Goal: Transaction & Acquisition: Download file/media

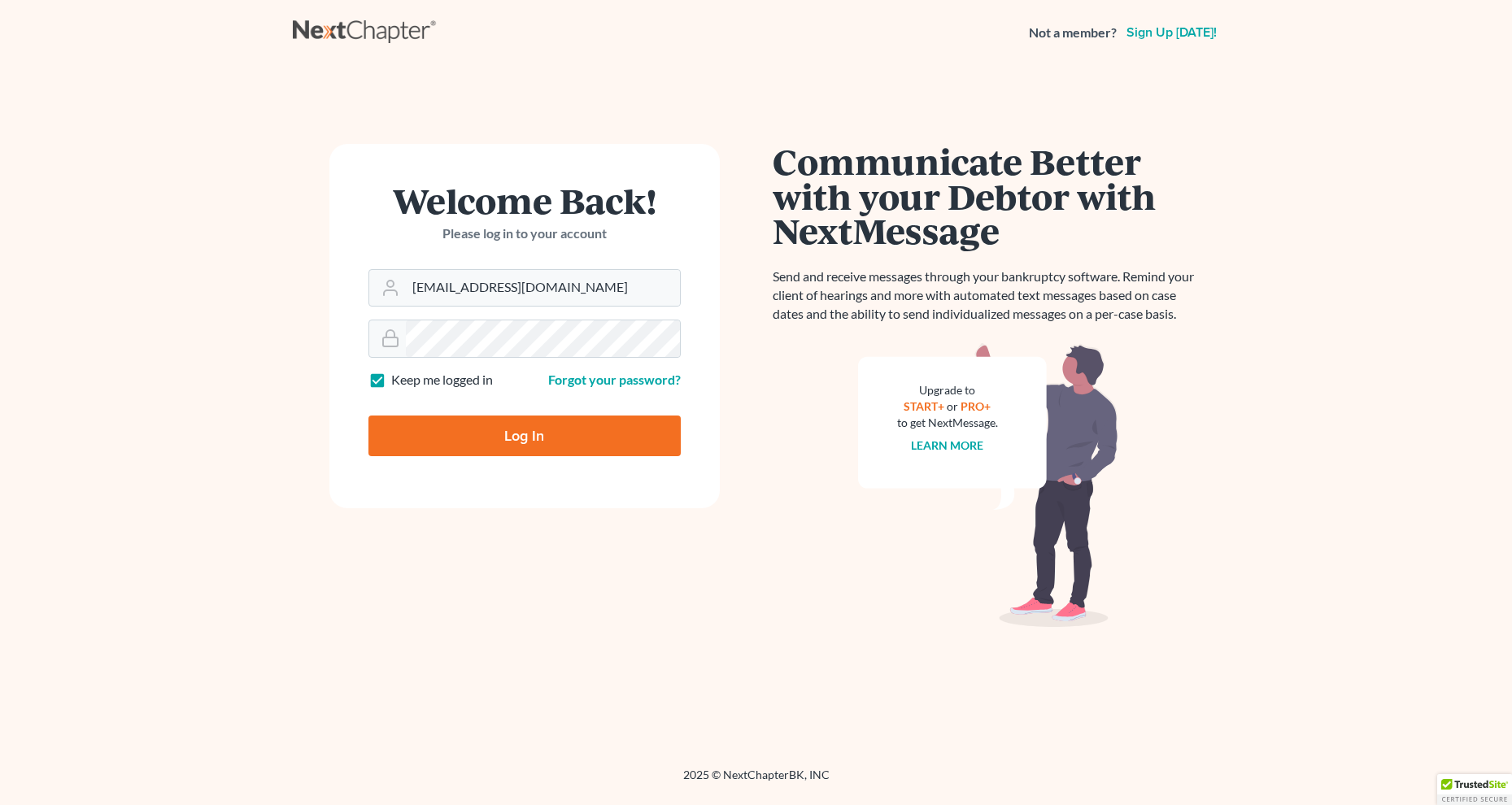
click at [541, 448] on input "Log In" at bounding box center [524, 436] width 312 height 41
type input "Thinking..."
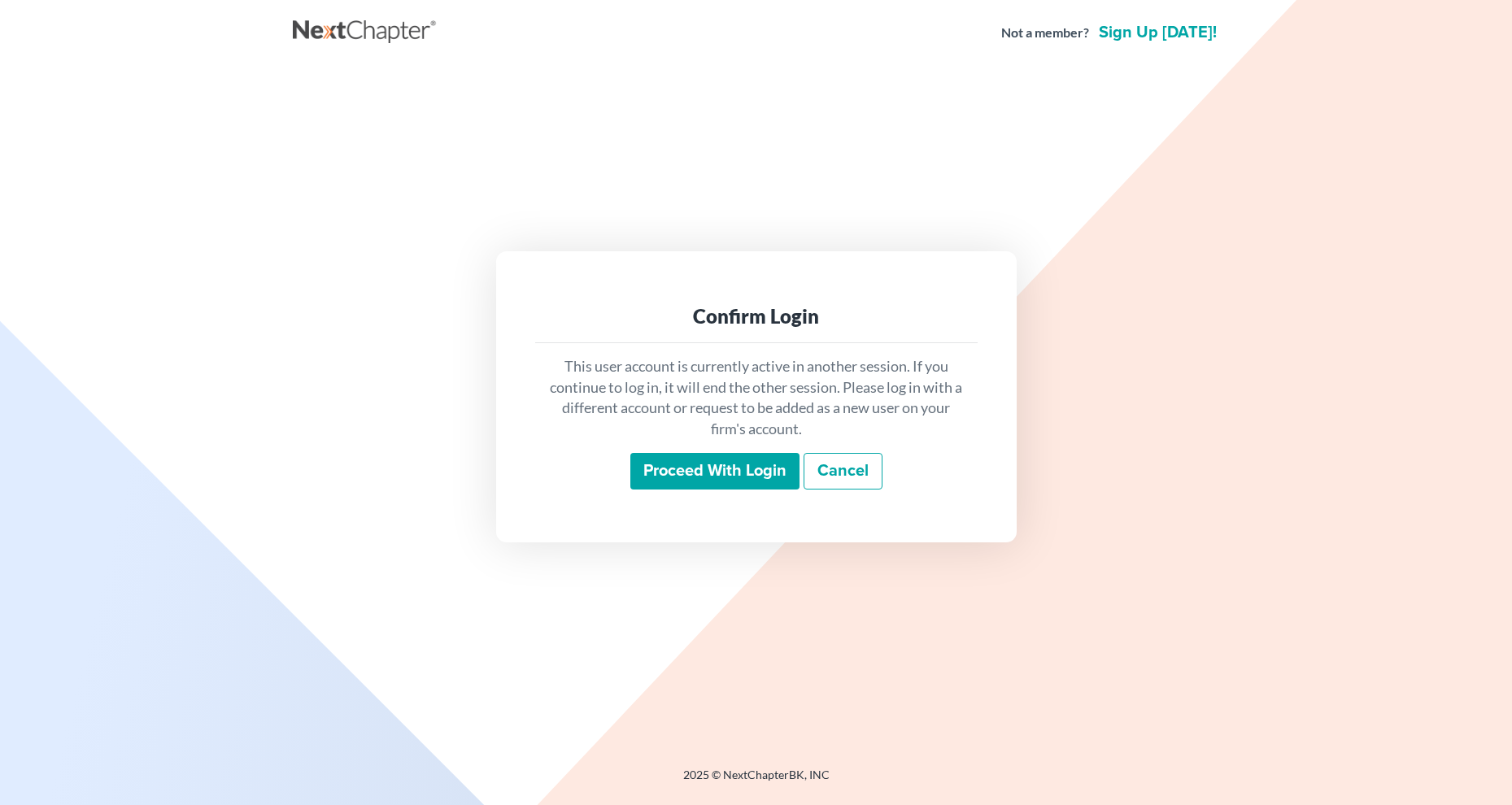
click at [754, 465] on input "Proceed with login" at bounding box center [715, 472] width 169 height 38
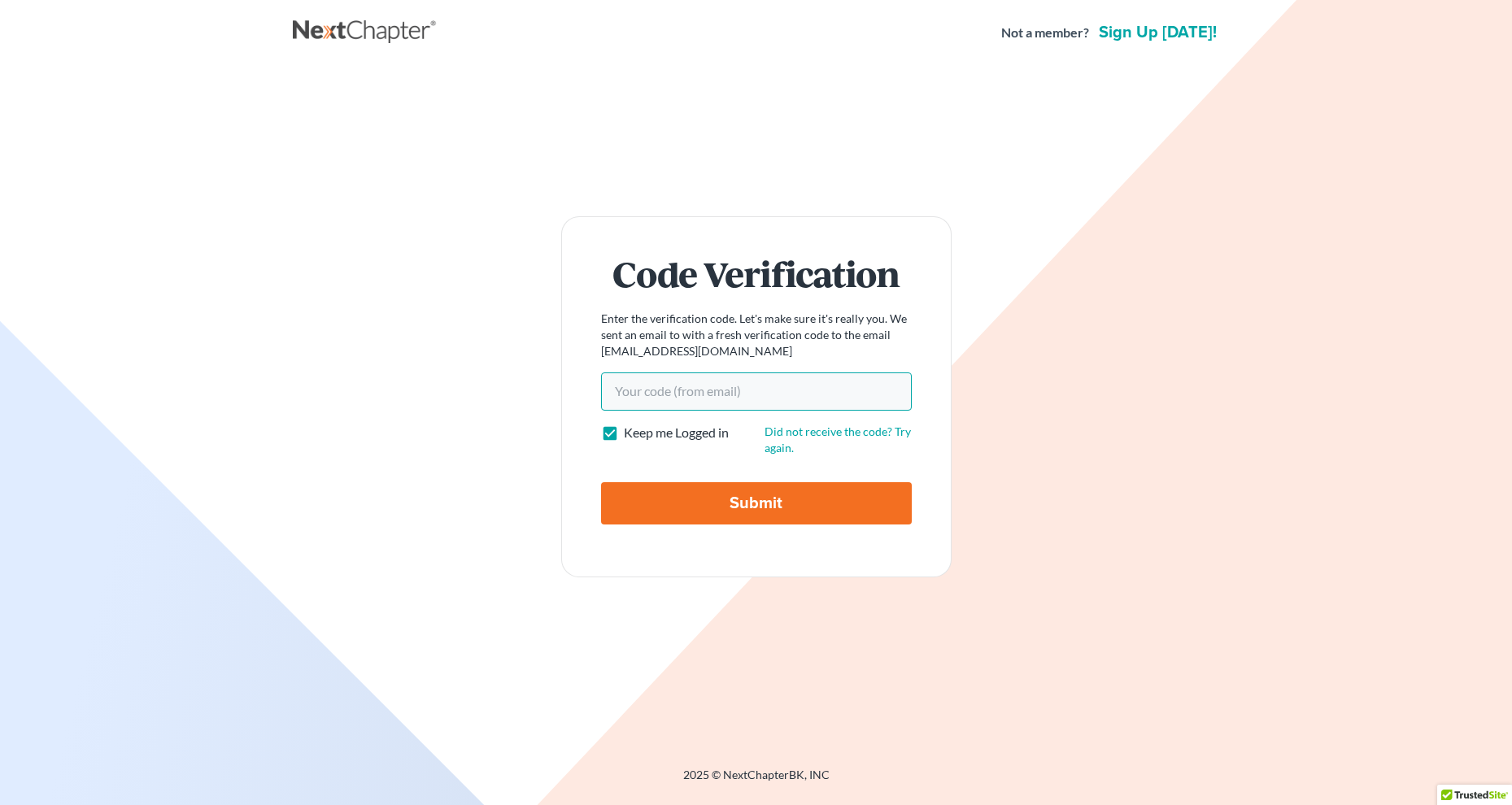
click at [706, 392] on input "Your code(from email)" at bounding box center [756, 392] width 311 height 38
paste input "2319f0"
type input "2319f0"
click at [766, 497] on input "Submit" at bounding box center [756, 504] width 311 height 43
type input "Thinking..."
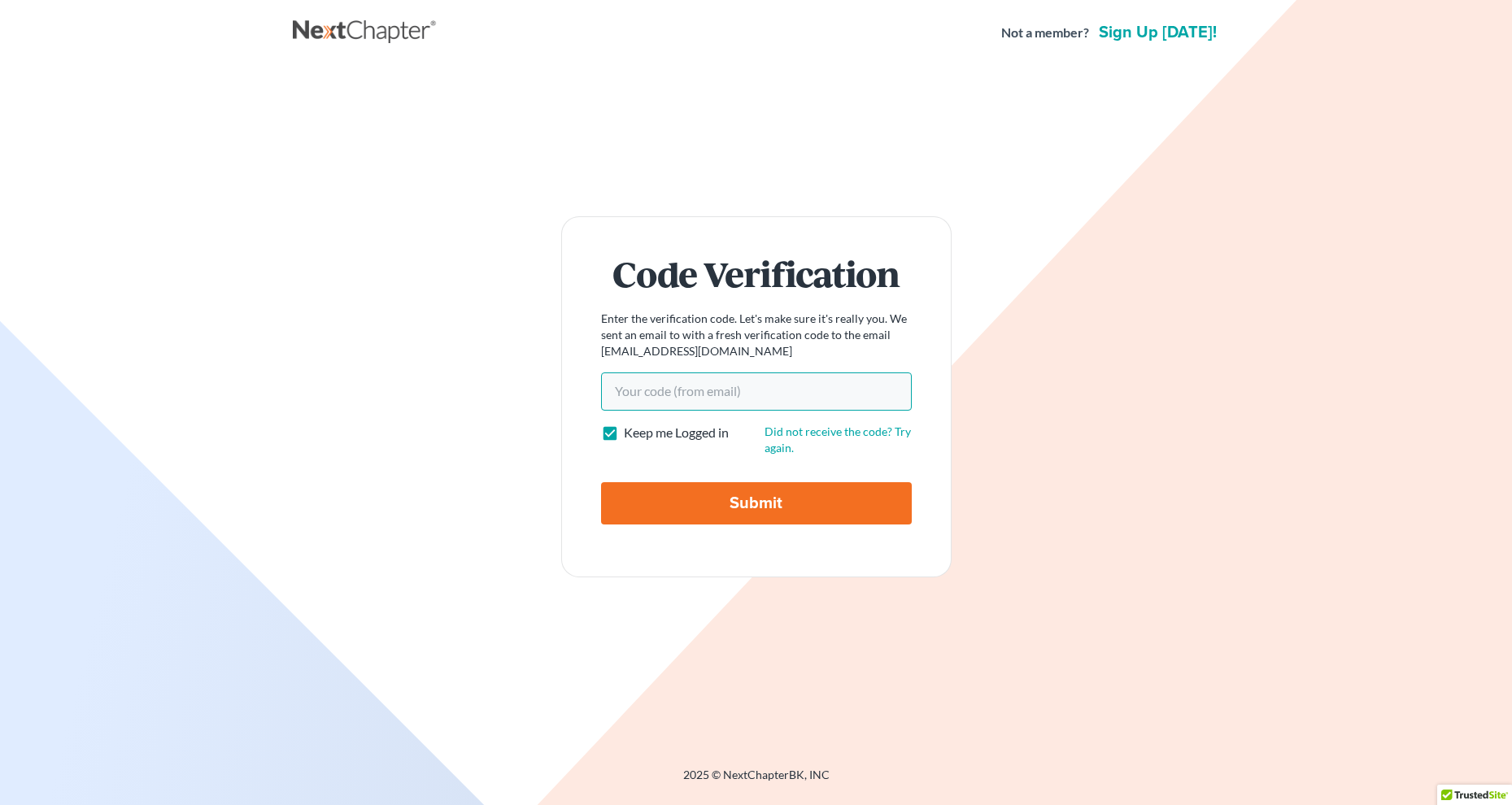
click at [849, 395] on input "Your code(from email)" at bounding box center [756, 392] width 311 height 38
paste input "2319f0"
type input "2319f0"
click at [729, 507] on input "Submit" at bounding box center [756, 504] width 311 height 43
type input "Thinking..."
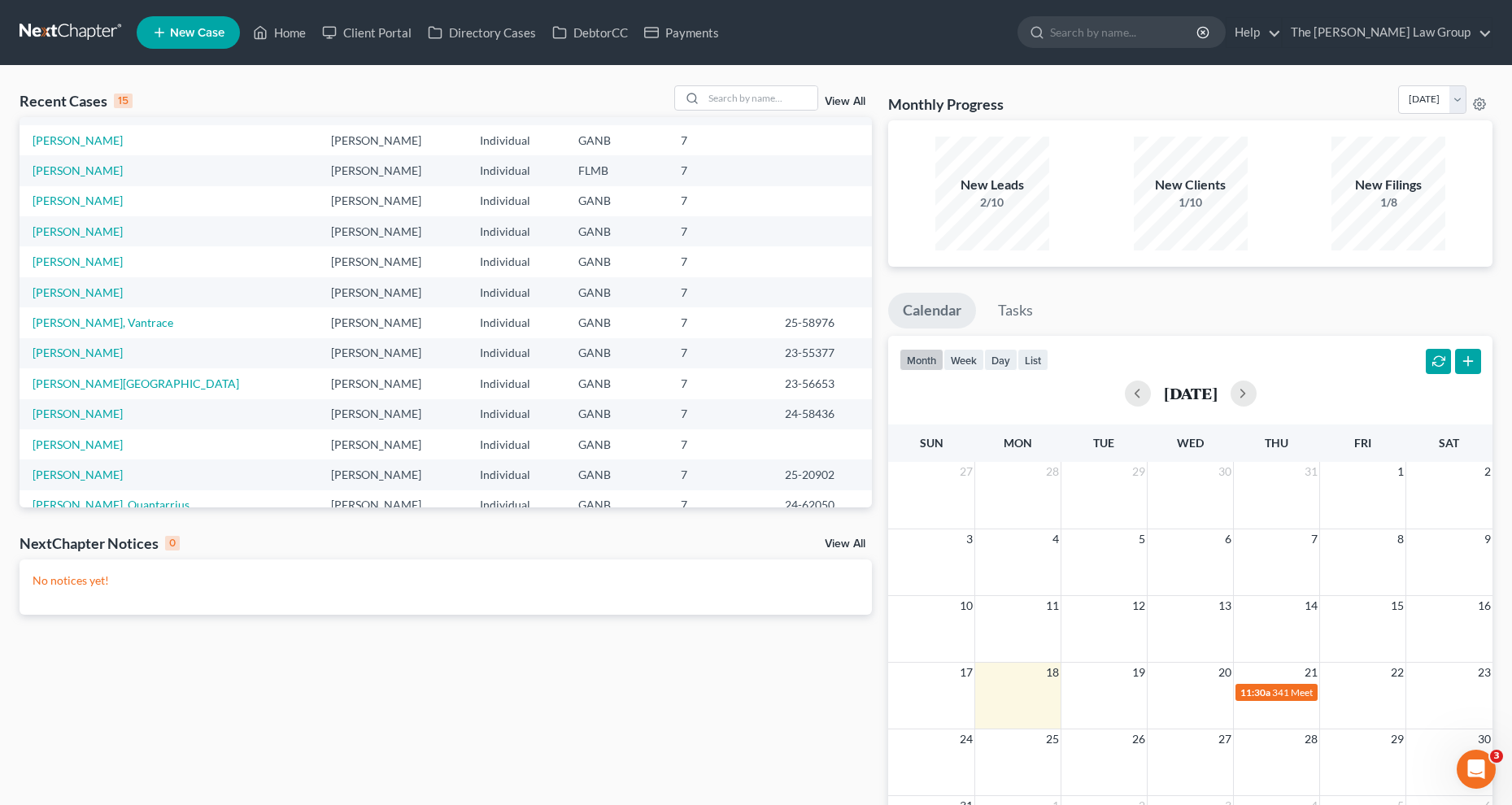
scroll to position [112, 0]
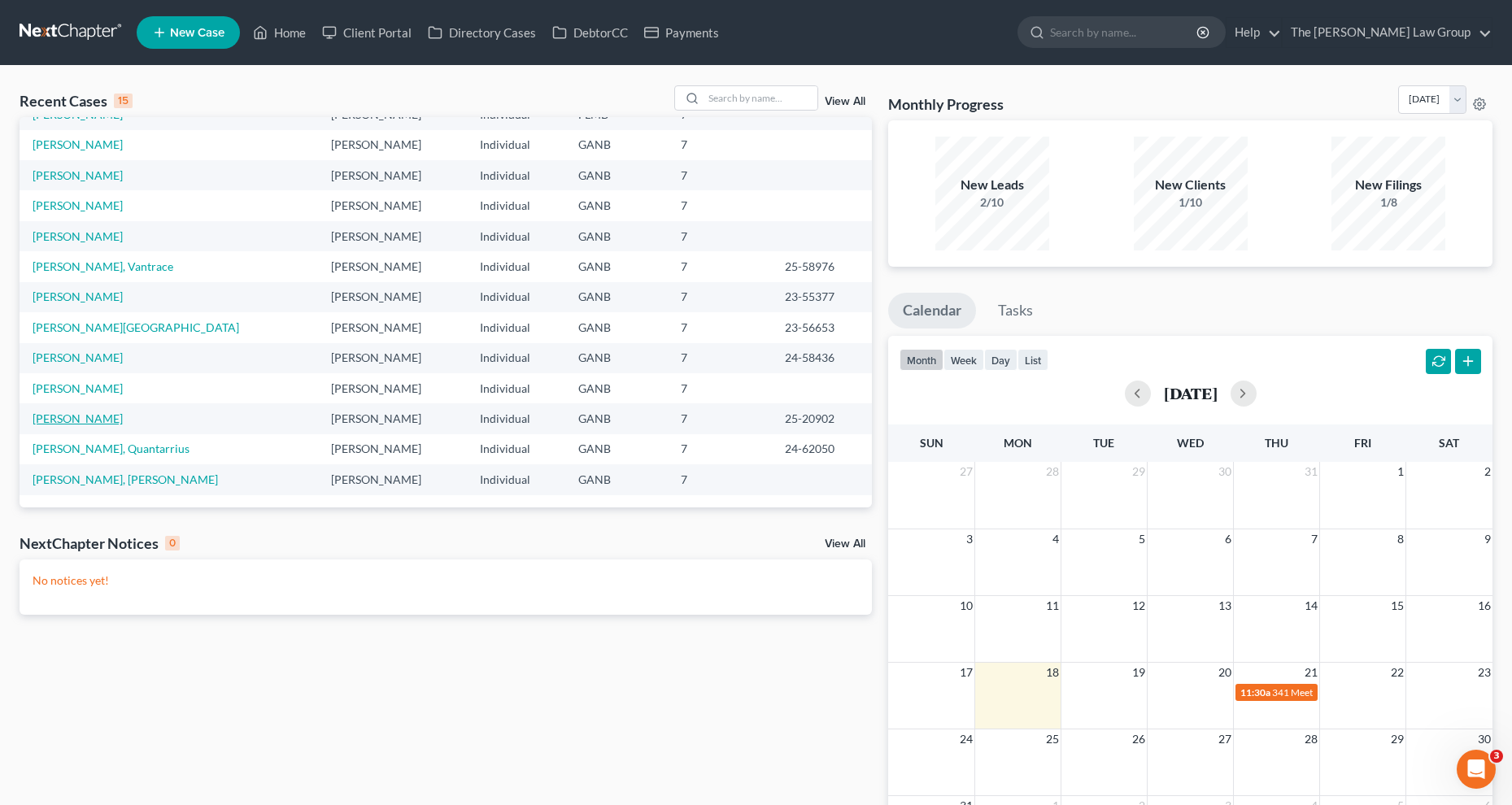
click at [61, 425] on link "[PERSON_NAME]" at bounding box center [78, 418] width 90 height 14
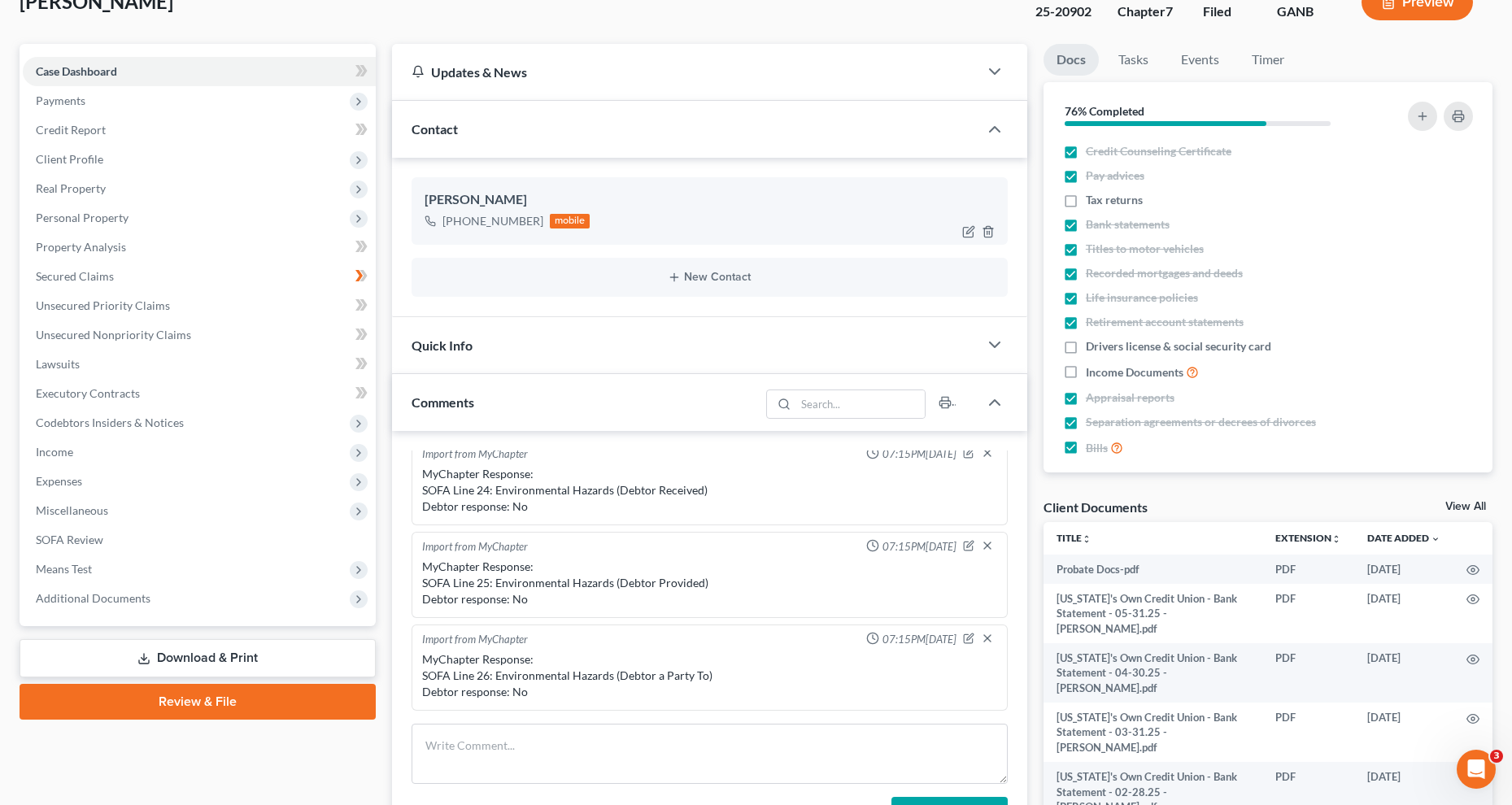
scroll to position [141, 0]
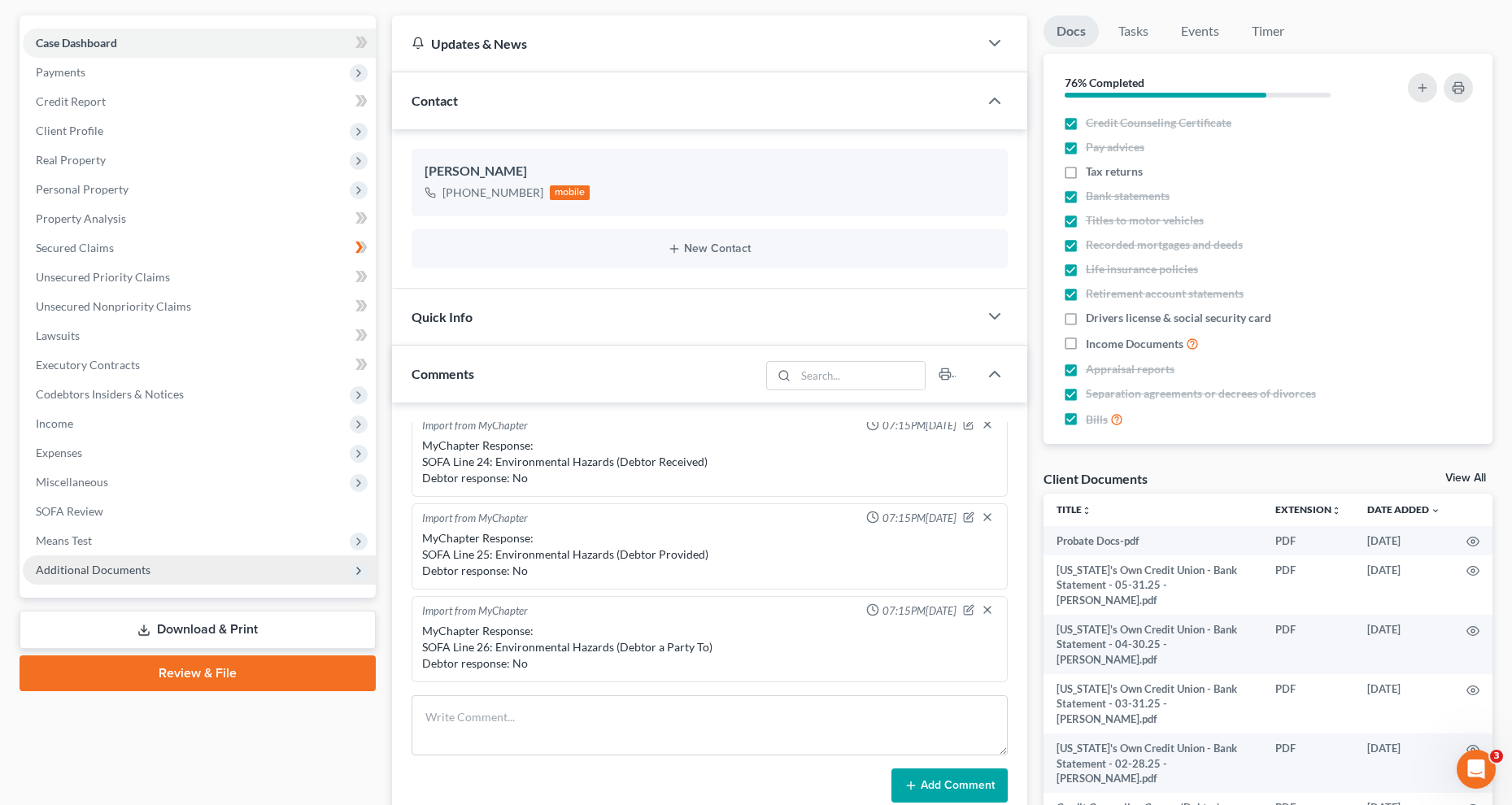
click at [112, 565] on span "Additional Documents" at bounding box center [93, 570] width 115 height 14
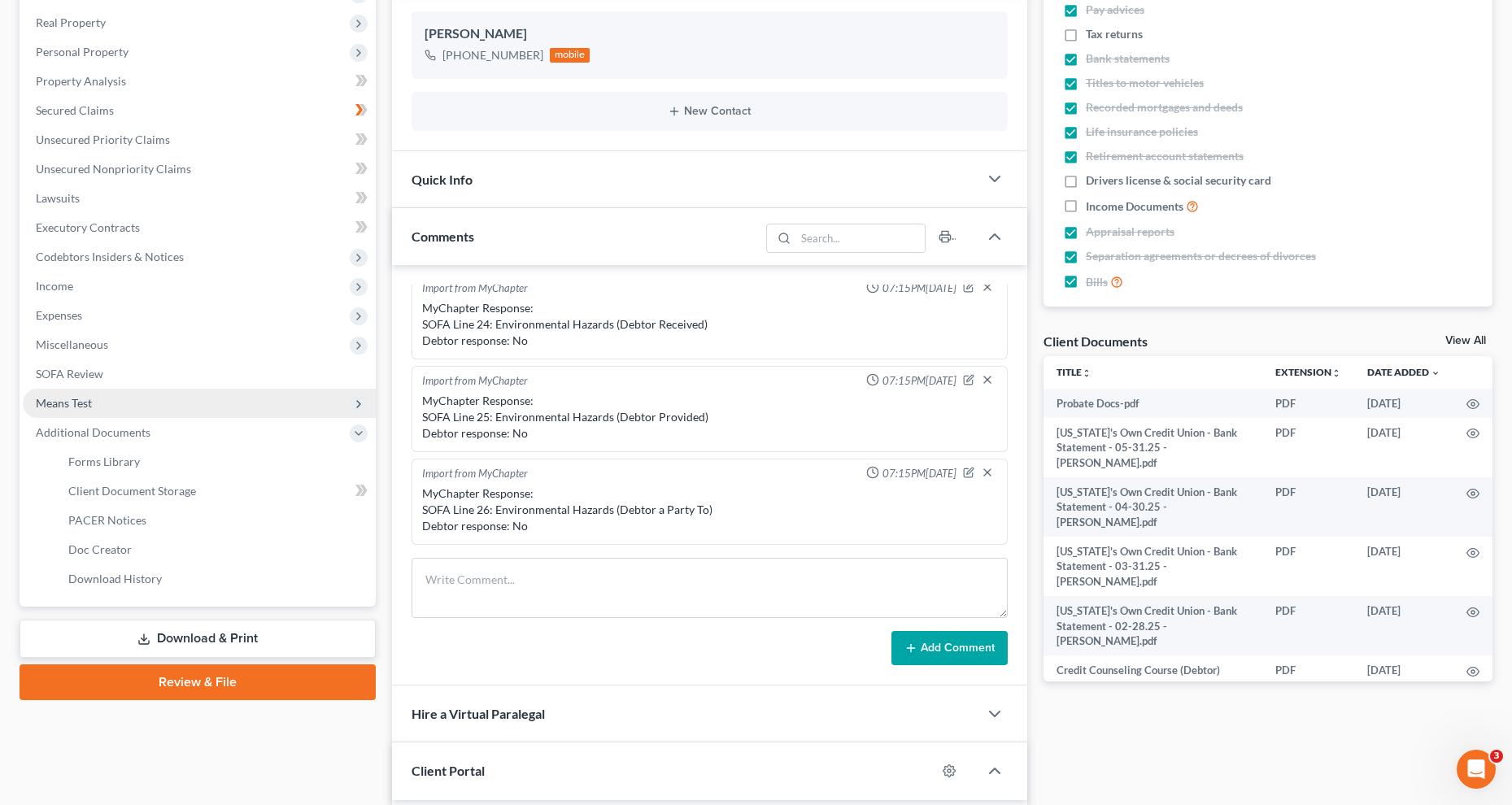
scroll to position [279, 0]
click at [143, 492] on span "Client Document Storage" at bounding box center [132, 489] width 128 height 14
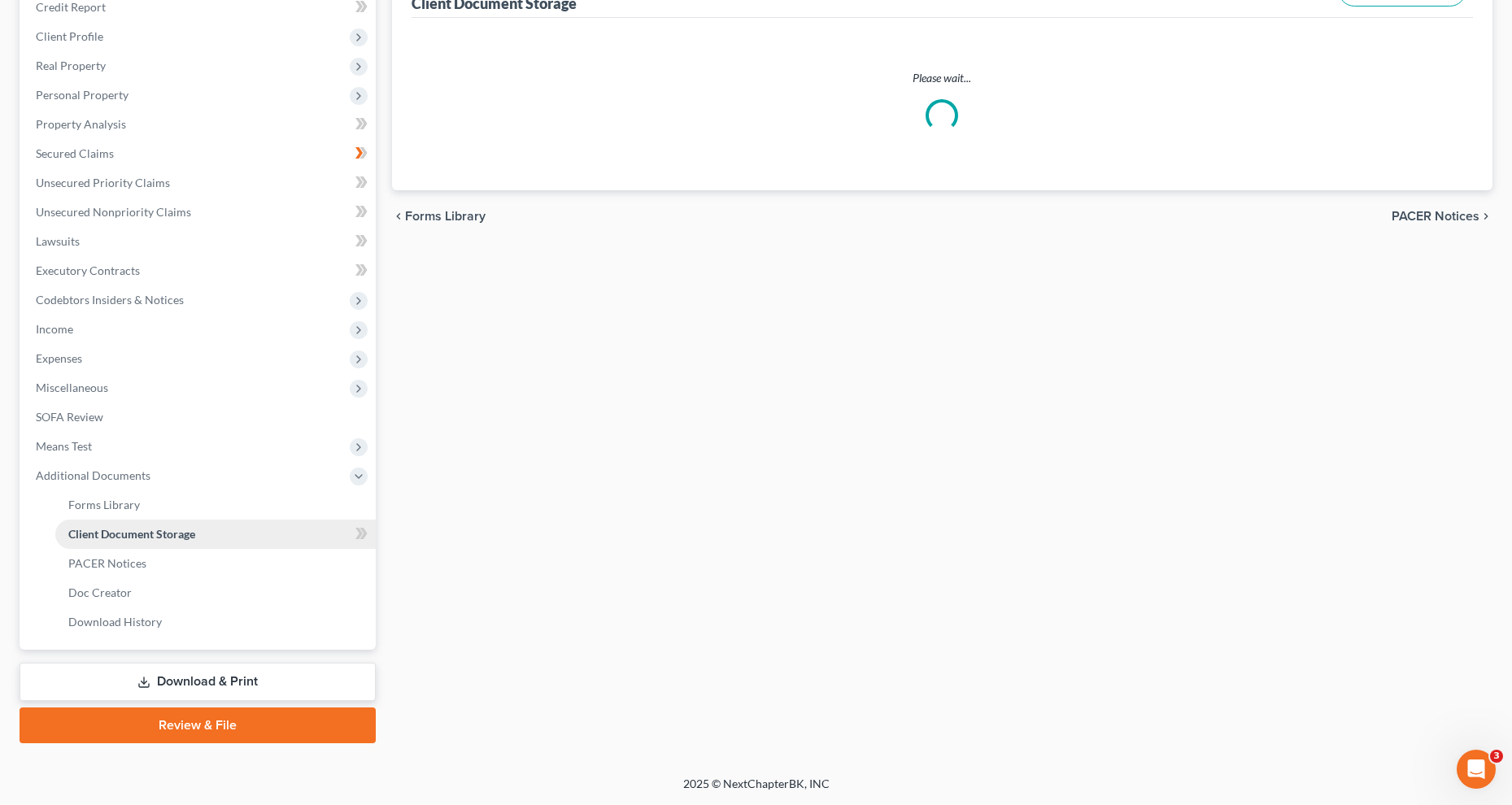
scroll to position [234, 0]
select select "5"
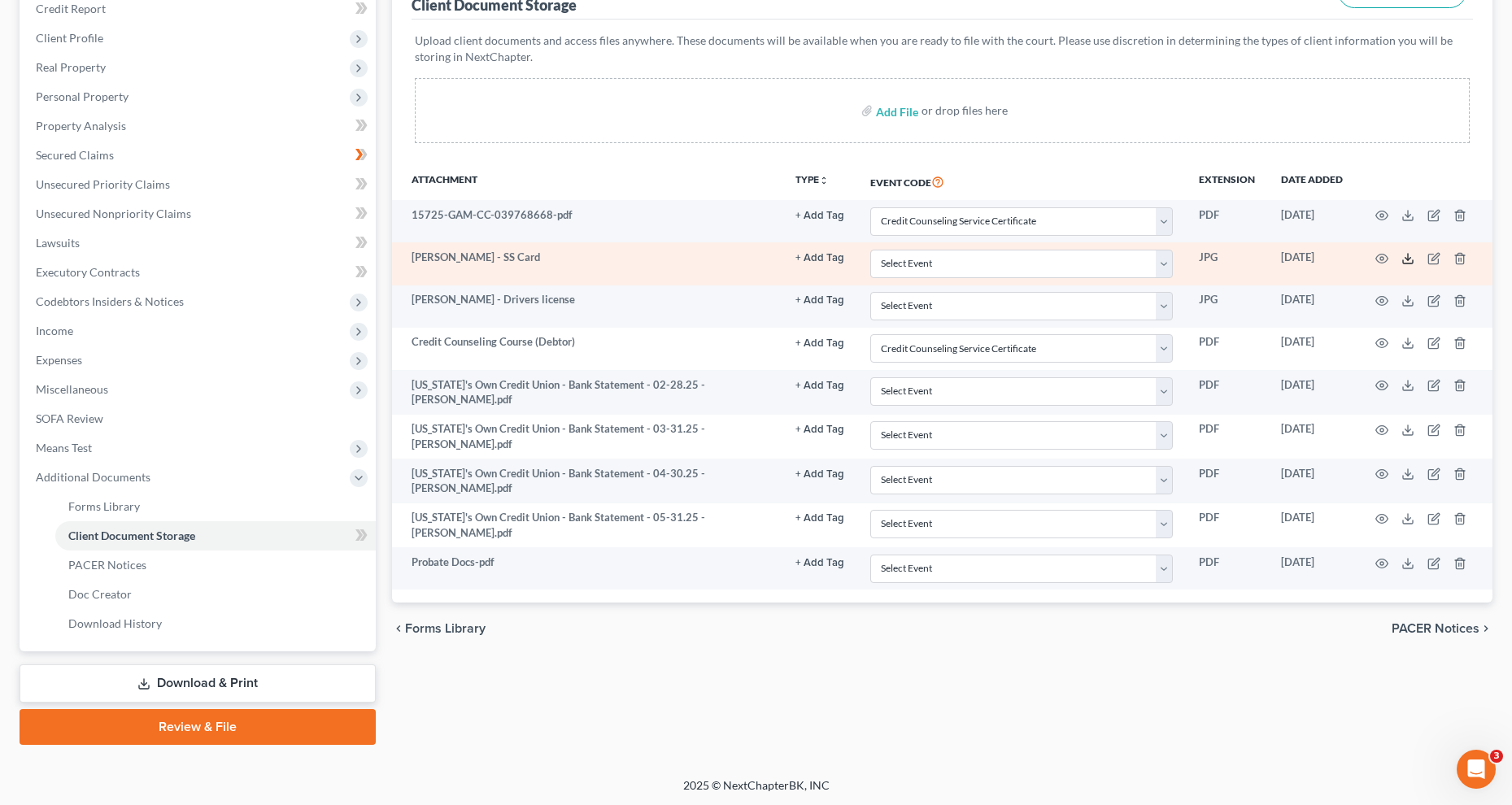
click at [1409, 262] on icon at bounding box center [1408, 259] width 13 height 13
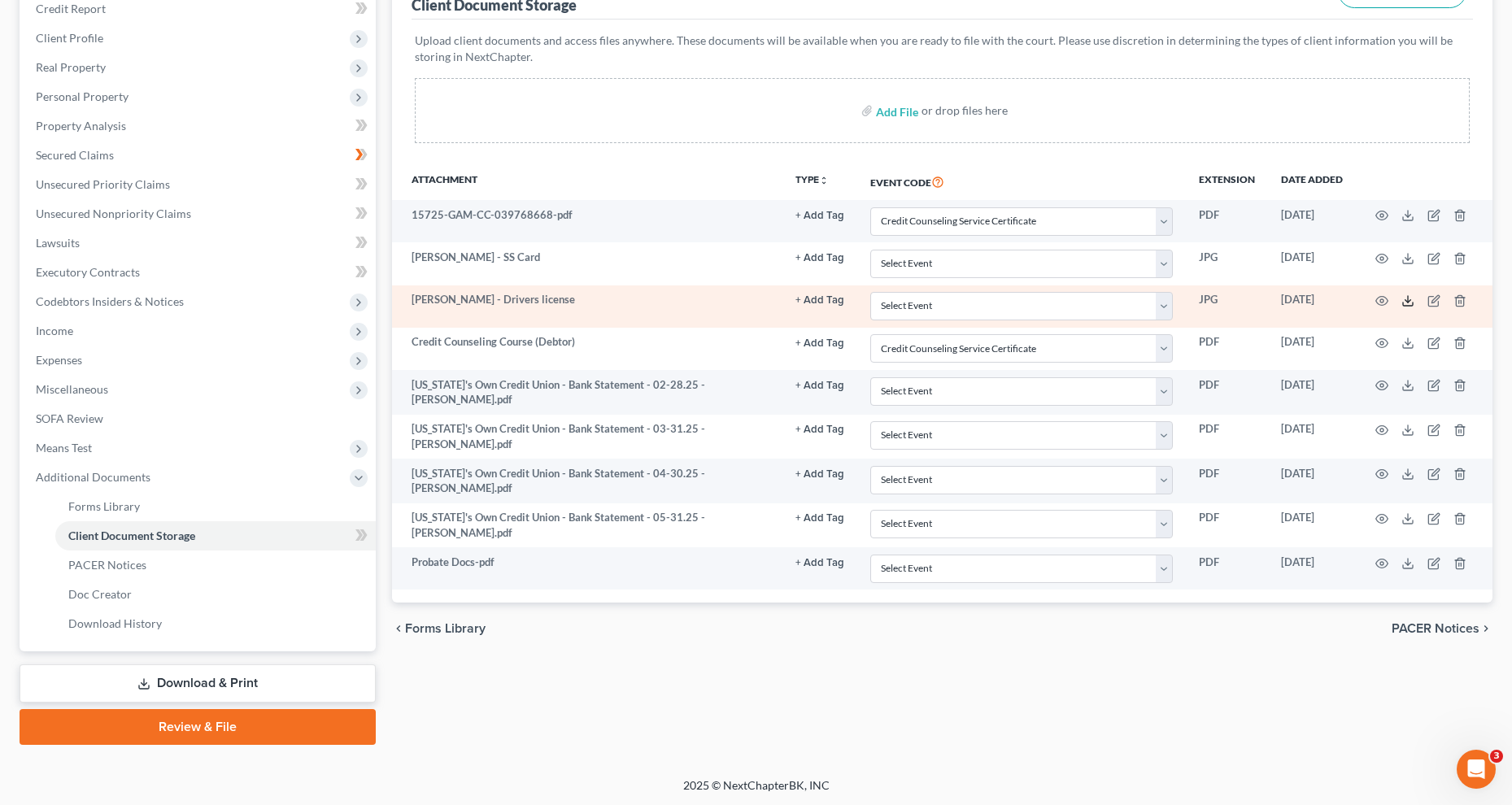
click at [1408, 298] on line at bounding box center [1408, 299] width 0 height 7
